Goal: Navigation & Orientation: Go to known website

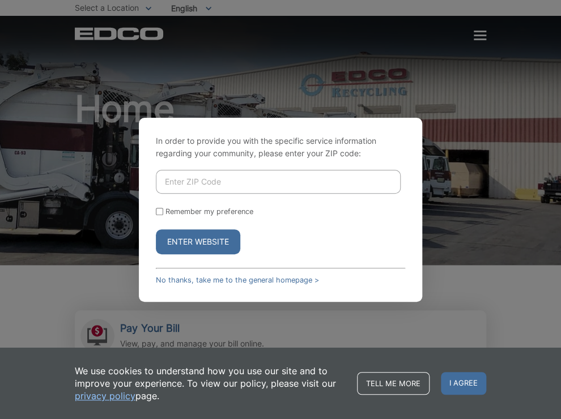
click at [169, 187] on input "Enter ZIP Code" at bounding box center [278, 182] width 245 height 24
type input "92014"
click at [189, 241] on button "Enter Website" at bounding box center [198, 241] width 84 height 25
